Goal: Information Seeking & Learning: Learn about a topic

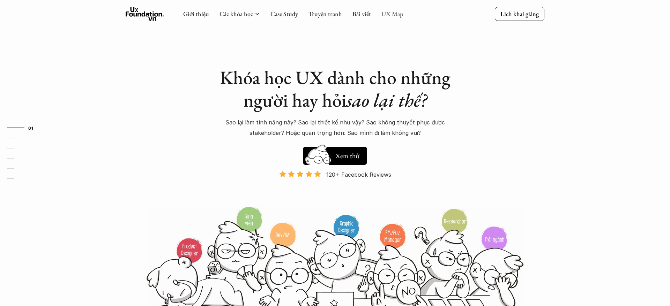
click at [384, 13] on link "UX Map" at bounding box center [392, 14] width 22 height 8
click at [392, 14] on link "UX Map" at bounding box center [392, 14] width 22 height 8
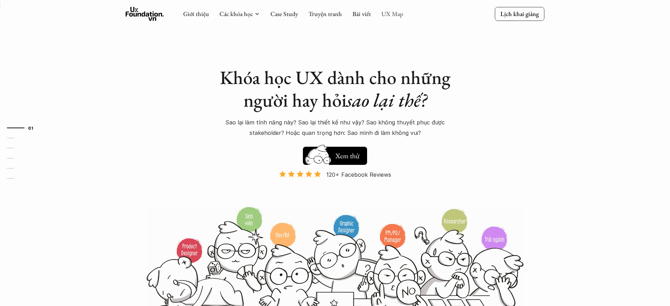
click at [390, 16] on link "UX Map" at bounding box center [392, 14] width 22 height 8
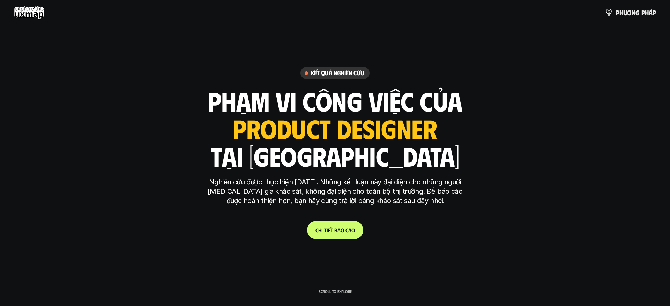
click at [341, 235] on link "C h i t i ế t b á o c á o" at bounding box center [335, 230] width 56 height 18
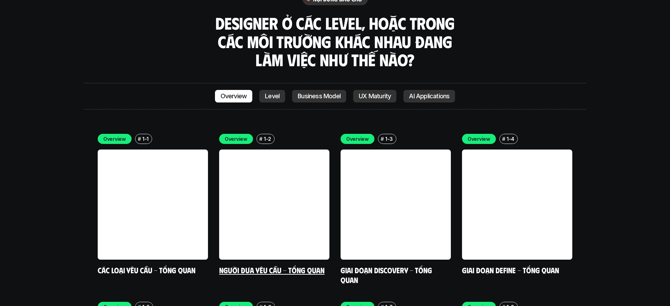
scroll to position [1949, 0]
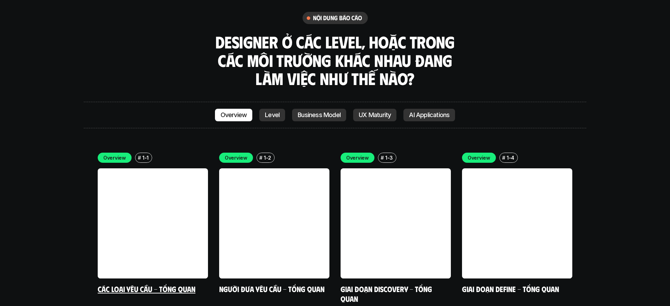
click at [166, 169] on link at bounding box center [153, 224] width 110 height 110
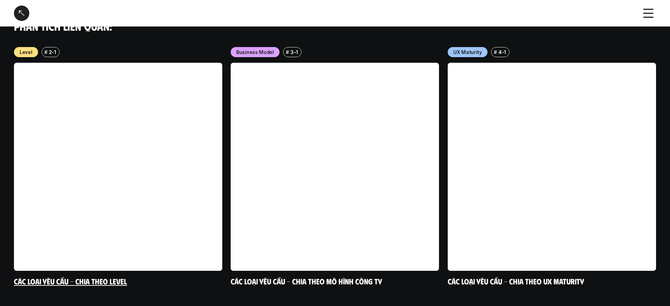
scroll to position [705, 0]
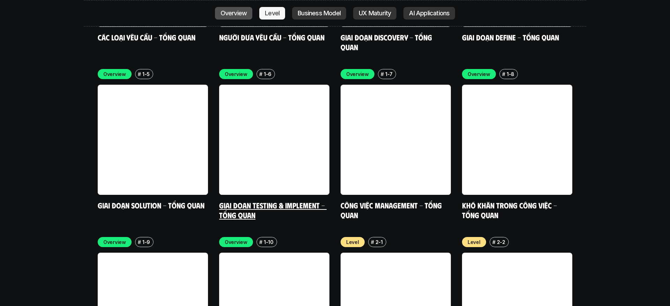
scroll to position [2208, 0]
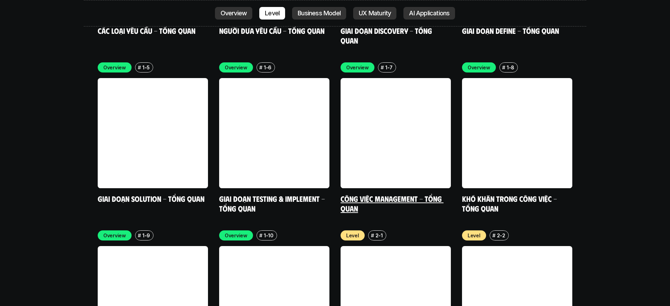
click at [389, 194] on link "Công việc Management - Tổng quan" at bounding box center [392, 203] width 103 height 19
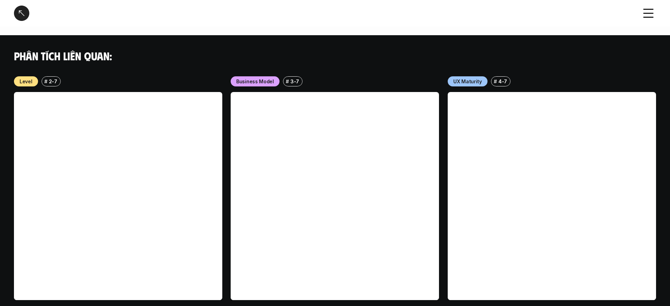
scroll to position [545, 0]
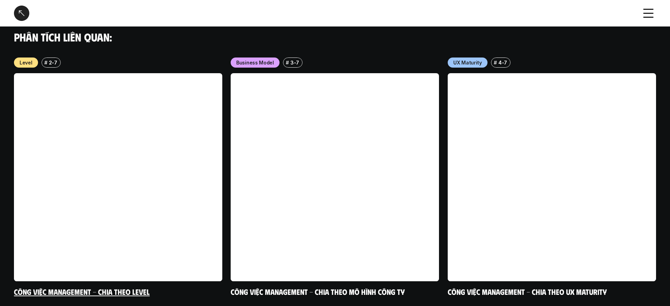
click at [168, 112] on link at bounding box center [118, 177] width 208 height 208
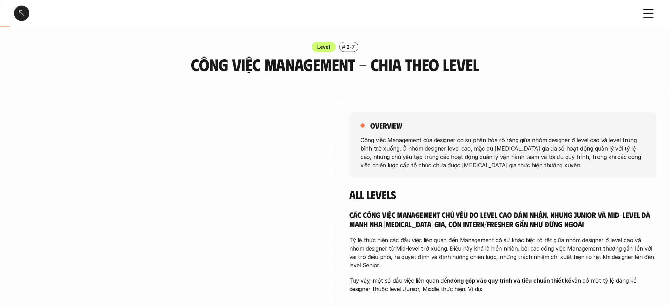
click at [24, 15] on div at bounding box center [21, 13] width 15 height 15
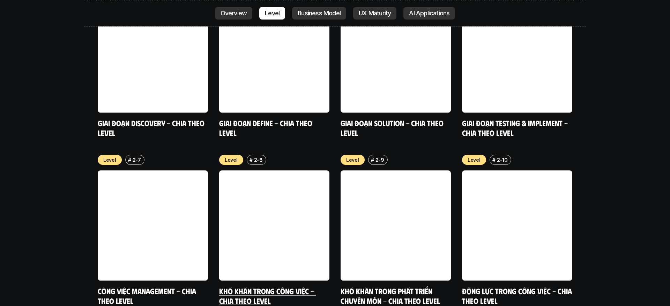
scroll to position [2634, 0]
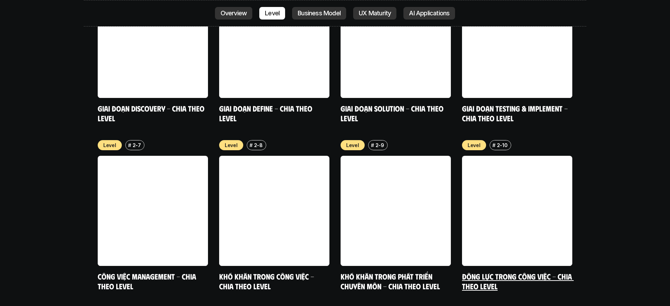
click at [491, 156] on link at bounding box center [517, 211] width 110 height 110
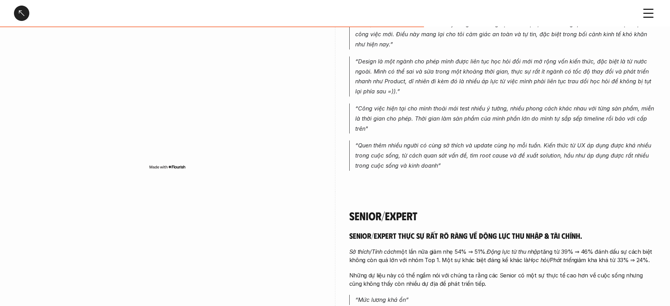
scroll to position [1058, 0]
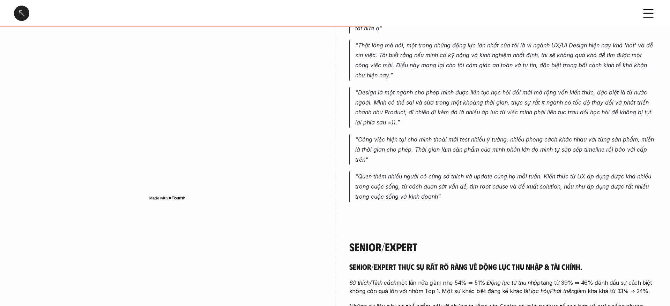
click at [24, 19] on div at bounding box center [21, 13] width 15 height 15
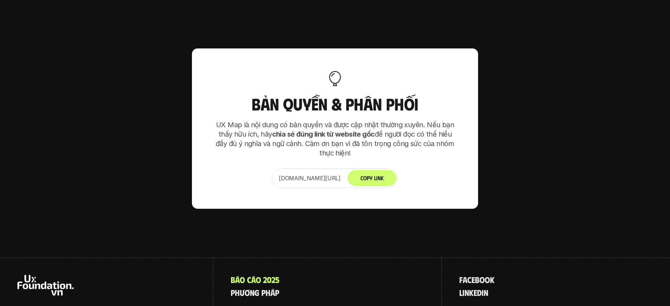
scroll to position [4339, 0]
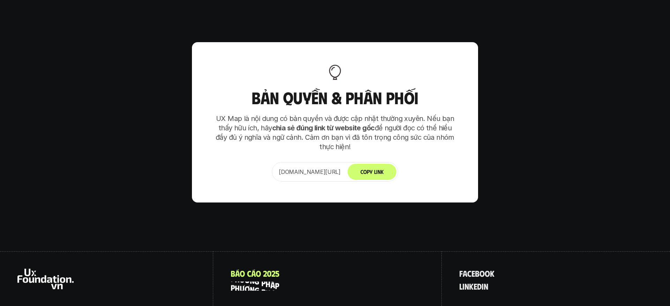
click at [271, 282] on p "p h ư ơ n g p h á p" at bounding box center [255, 286] width 49 height 9
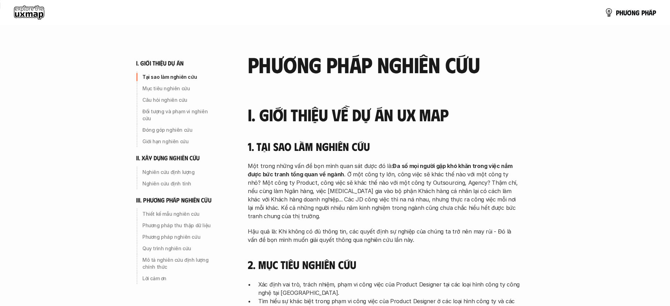
click at [28, 6] on use at bounding box center [29, 13] width 30 height 14
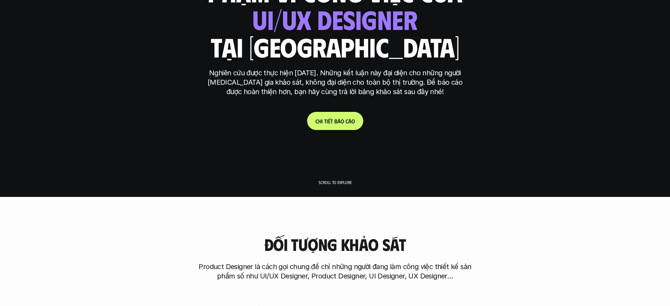
scroll to position [177, 0]
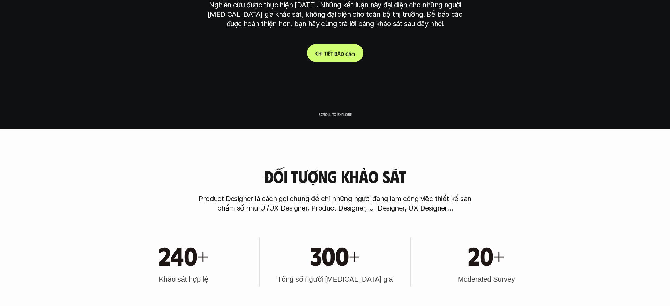
click at [335, 56] on p "C h i t i ế t b á o c á o" at bounding box center [334, 53] width 39 height 7
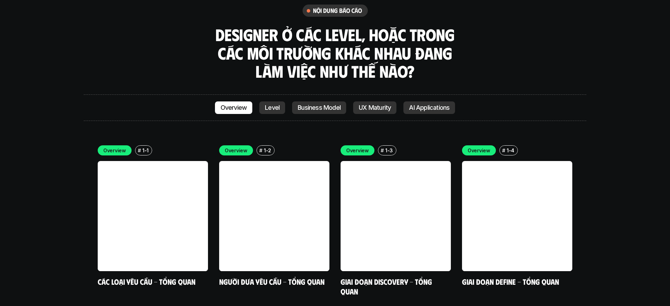
scroll to position [1966, 0]
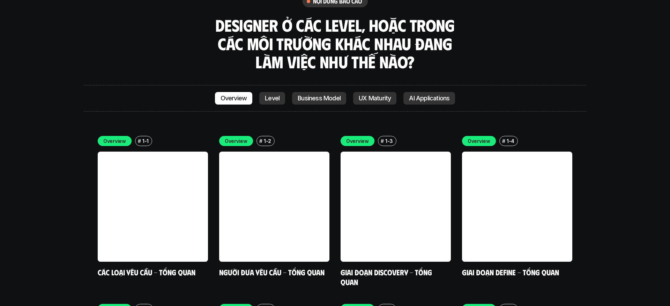
click at [379, 95] on p "UX Maturity" at bounding box center [375, 98] width 32 height 7
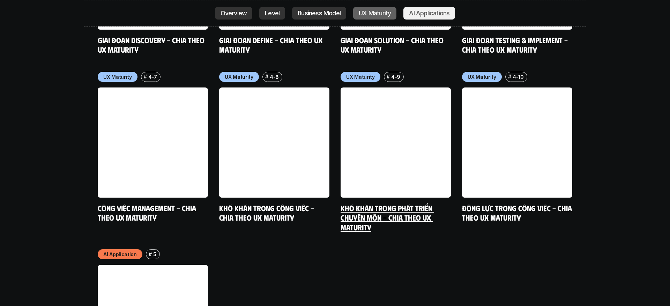
scroll to position [3574, 0]
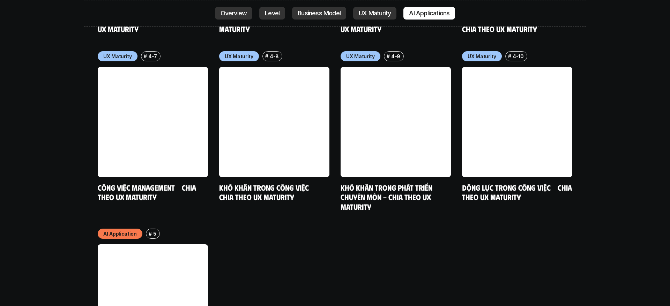
click at [153, 230] on p "5" at bounding box center [154, 233] width 3 height 7
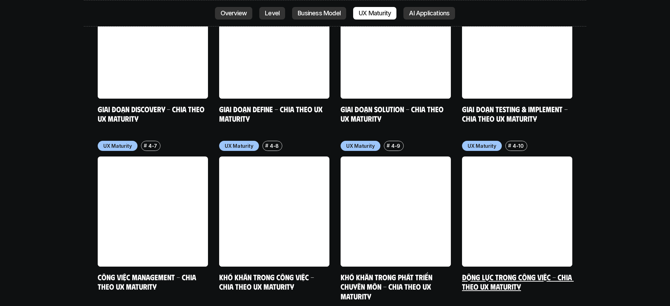
scroll to position [3486, 0]
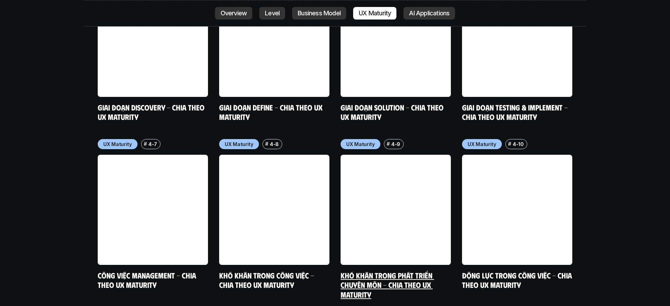
click at [403, 271] on link "Khó khăn trong phát triển chuyên môn - Chia theo UX Maturity" at bounding box center [388, 285] width 94 height 29
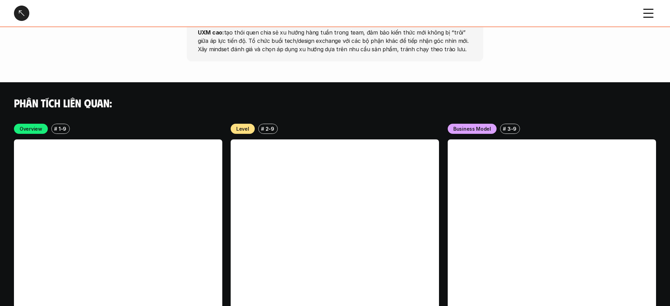
scroll to position [1434, 0]
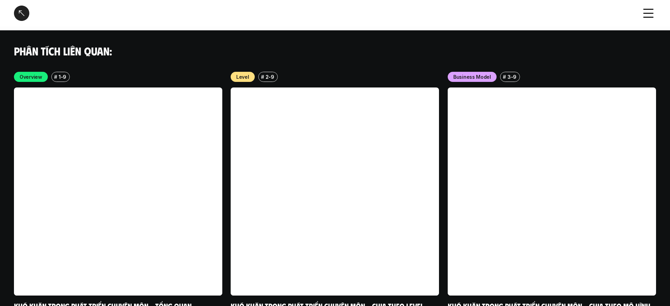
click at [653, 10] on icon at bounding box center [648, 13] width 15 height 15
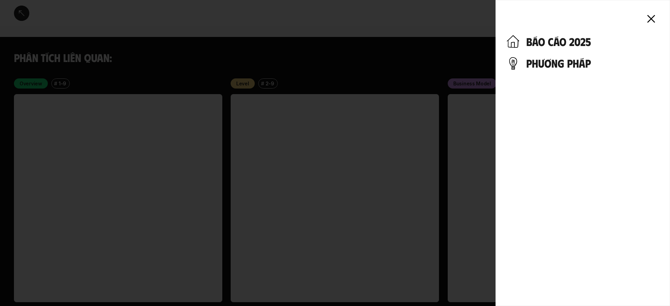
click at [657, 15] on icon at bounding box center [650, 18] width 15 height 15
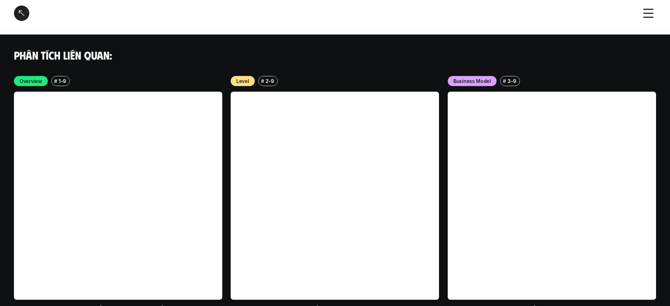
scroll to position [1430, 0]
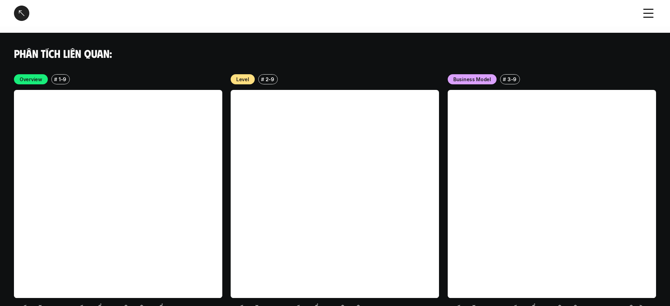
click at [656, 15] on div at bounding box center [335, 153] width 670 height 306
click at [650, 15] on icon at bounding box center [648, 13] width 15 height 15
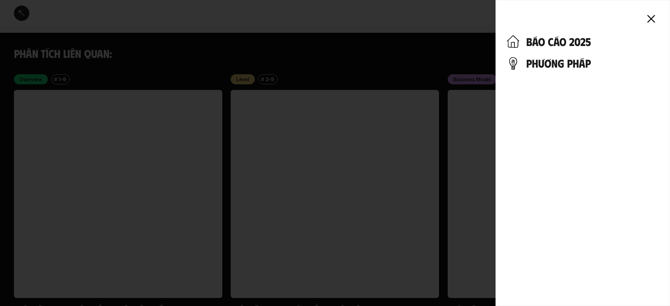
click at [581, 44] on h4 "báo cáo 2025" at bounding box center [592, 41] width 133 height 13
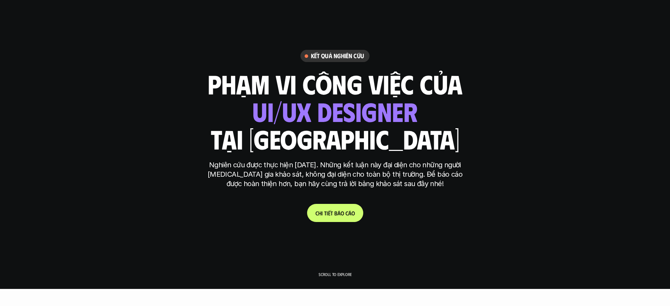
scroll to position [22, 0]
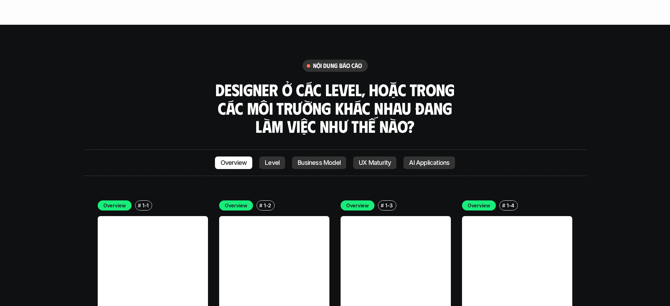
scroll to position [1902, 0]
